Goal: Complete application form: Complete application form

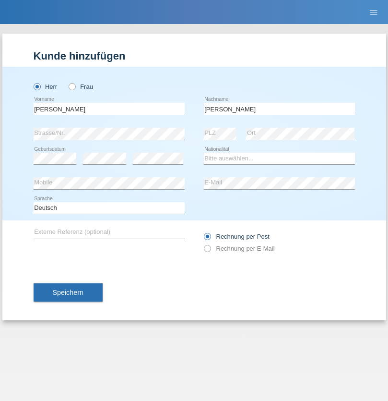
type input "[PERSON_NAME]"
select select "CH"
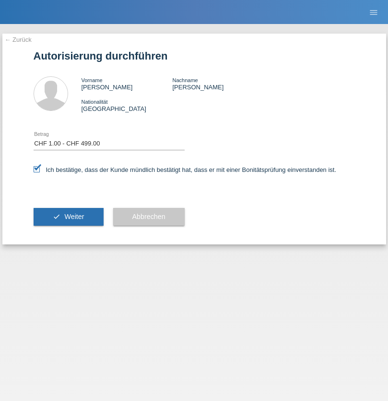
select select "1"
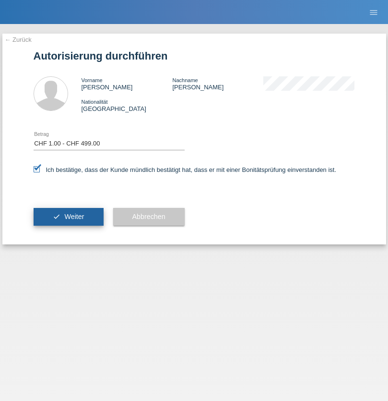
click at [68, 216] on span "Weiter" at bounding box center [74, 217] width 20 height 8
